Goal: Contribute content

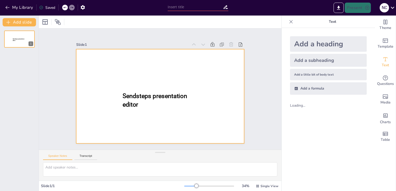
type input "New Sendsteps"
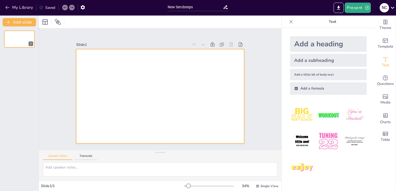
click at [206, 88] on div at bounding box center [160, 96] width 168 height 94
click at [10, 142] on div "1" at bounding box center [19, 108] width 39 height 165
click at [155, 66] on div at bounding box center [160, 96] width 168 height 94
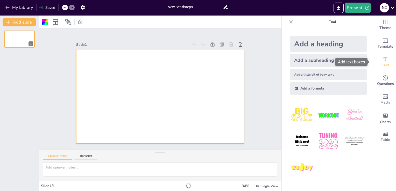
click at [381, 63] on span "Text" at bounding box center [384, 65] width 7 height 6
click at [112, 80] on div at bounding box center [160, 96] width 168 height 94
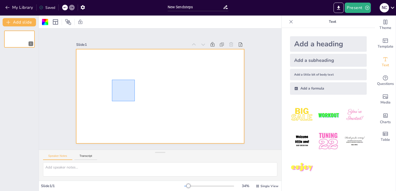
drag, startPoint x: 112, startPoint y: 80, endPoint x: 135, endPoint y: 101, distance: 31.5
click at [135, 101] on div at bounding box center [160, 96] width 168 height 94
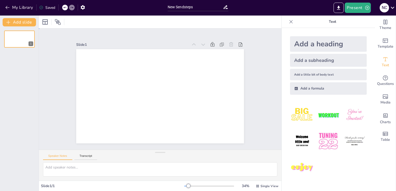
click at [135, 101] on div at bounding box center [160, 96] width 168 height 94
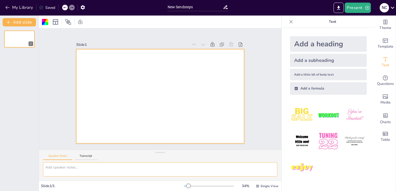
click at [56, 168] on textarea at bounding box center [160, 169] width 234 height 14
click at [89, 139] on div at bounding box center [160, 96] width 168 height 94
type textarea "d"
click at [84, 157] on button "Transcript" at bounding box center [85, 157] width 23 height 6
click at [82, 165] on textarea at bounding box center [160, 169] width 234 height 14
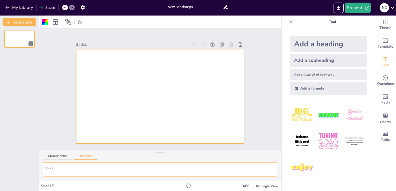
type textarea "dddd"
click at [23, 160] on div "1" at bounding box center [19, 108] width 39 height 165
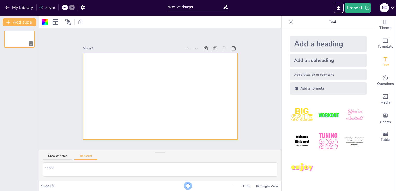
click at [186, 187] on div at bounding box center [188, 186] width 4 height 4
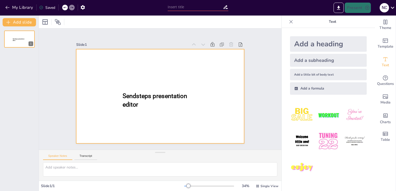
type input "New Sendsteps"
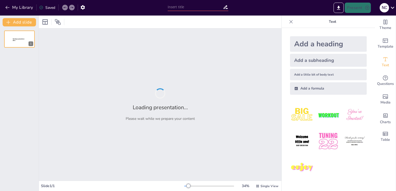
type input "New Sendsteps"
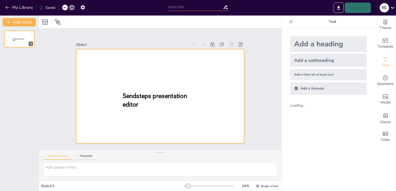
type input "New Sendsteps"
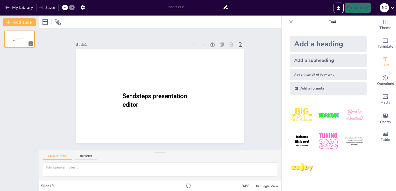
type input "New Sendsteps"
